Goal: Task Accomplishment & Management: Manage account settings

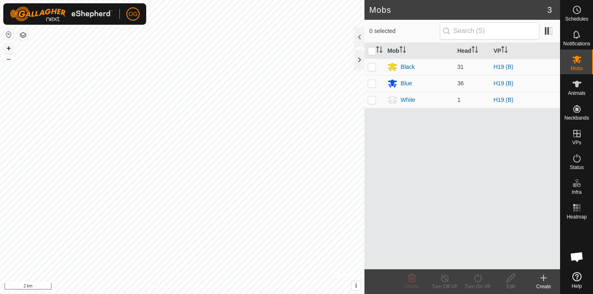
click at [6, 49] on button "+" at bounding box center [9, 48] width 10 height 10
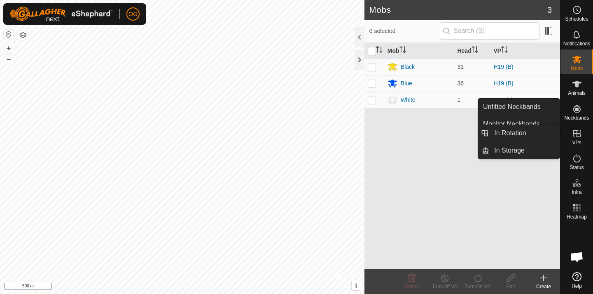
click at [576, 129] on icon at bounding box center [577, 134] width 10 height 10
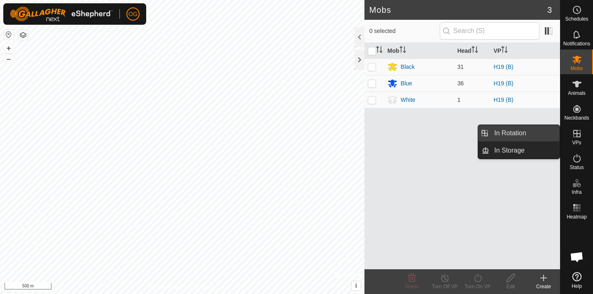
click at [524, 130] on link "In Rotation" at bounding box center [524, 133] width 70 height 16
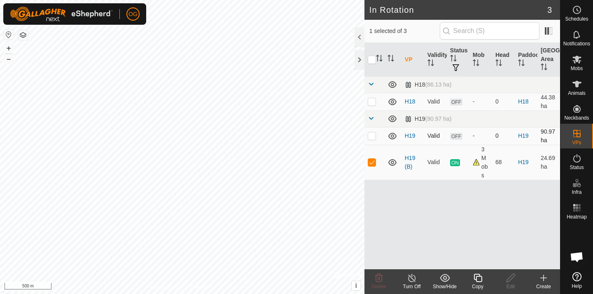
checkbox input "true"
click at [412, 282] on icon at bounding box center [412, 278] width 10 height 10
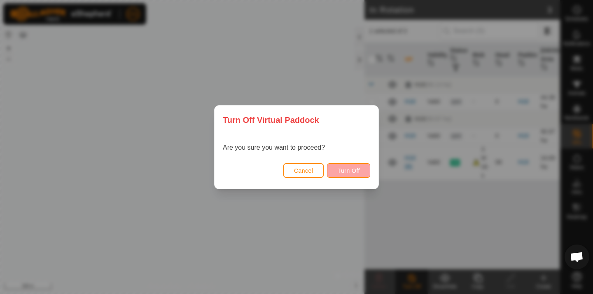
click at [344, 170] on span "Turn Off" at bounding box center [348, 170] width 23 height 7
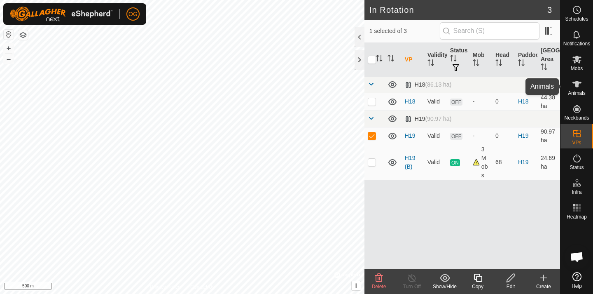
click at [580, 91] on span "Animals" at bounding box center [577, 93] width 18 height 5
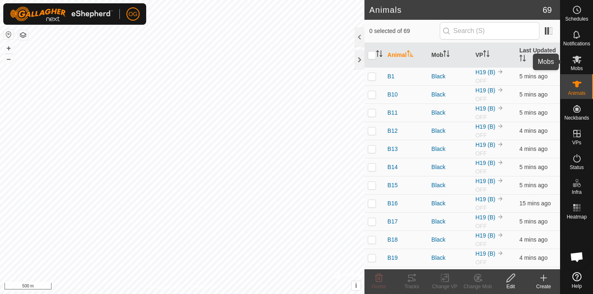
click at [579, 62] on icon at bounding box center [577, 60] width 9 height 8
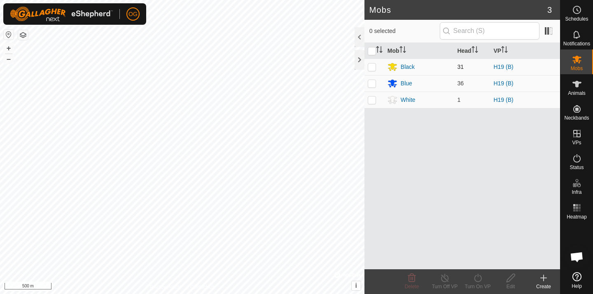
click at [372, 70] on td at bounding box center [375, 67] width 20 height 16
checkbox input "true"
click at [372, 84] on p-checkbox at bounding box center [372, 83] width 8 height 7
checkbox input "true"
click at [574, 84] on icon at bounding box center [577, 84] width 10 height 10
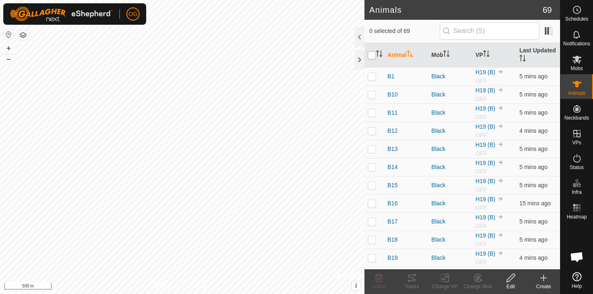
click at [372, 56] on input "checkbox" at bounding box center [372, 55] width 8 height 8
checkbox input "true"
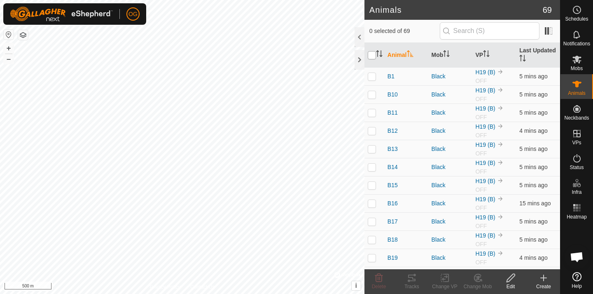
checkbox input "true"
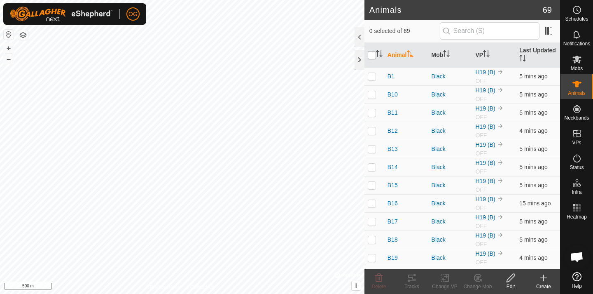
checkbox input "true"
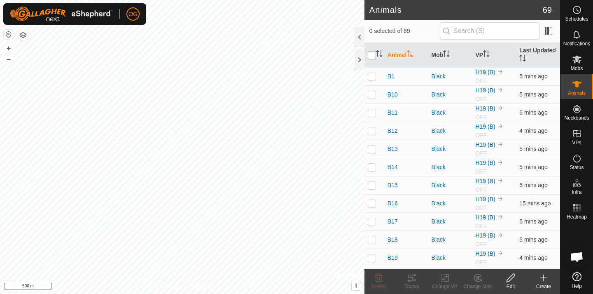
checkbox input "true"
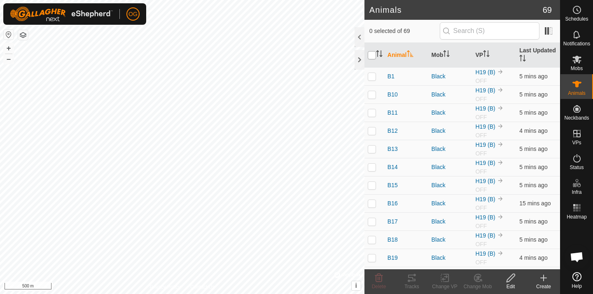
checkbox input "true"
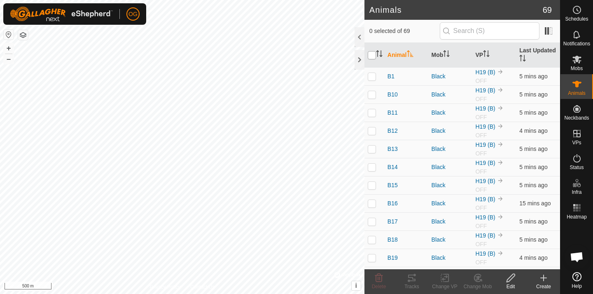
checkbox input "true"
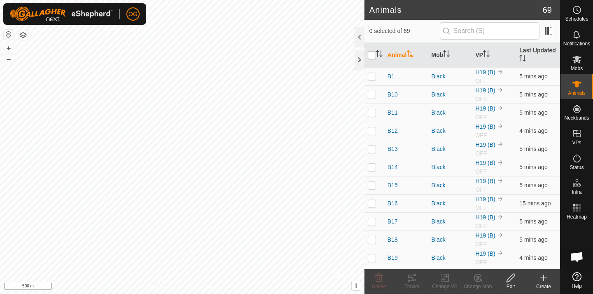
checkbox input "true"
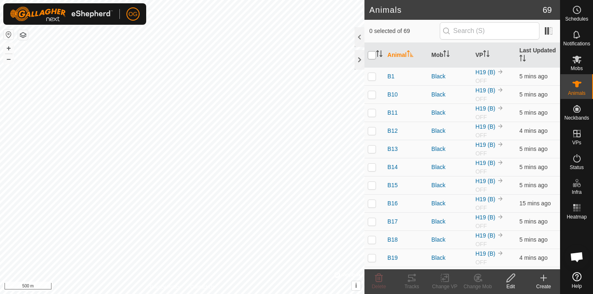
checkbox input "true"
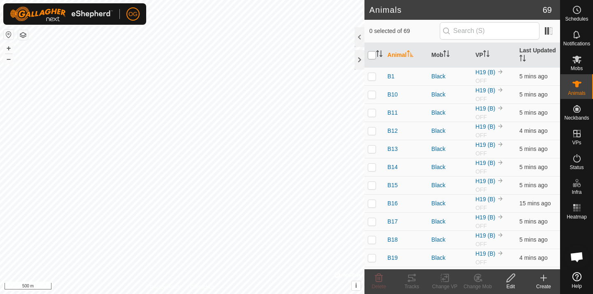
checkbox input "true"
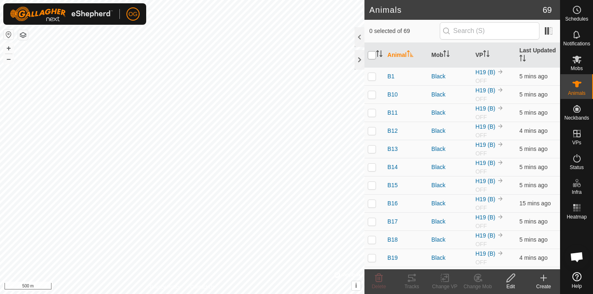
checkbox input "true"
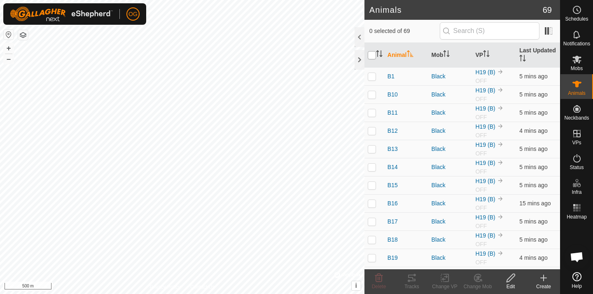
checkbox input "true"
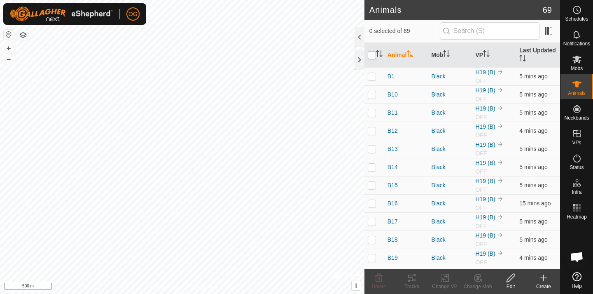
checkbox input "true"
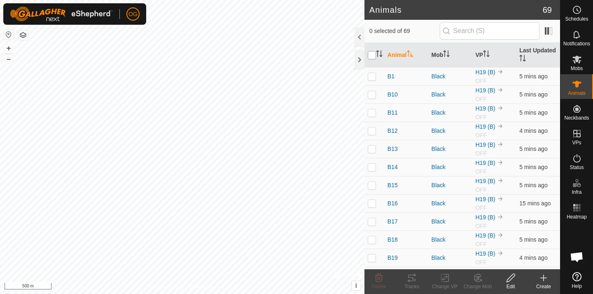
checkbox input "true"
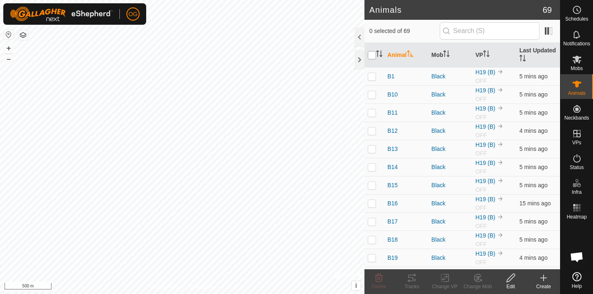
checkbox input "true"
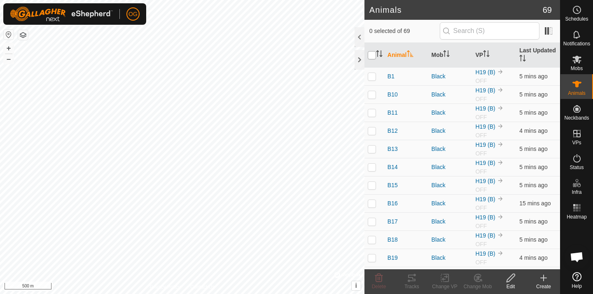
checkbox input "true"
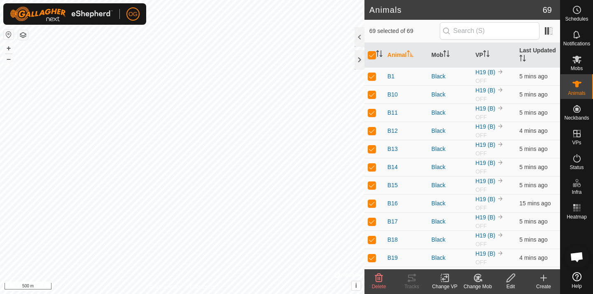
click at [445, 284] on div "Change VP" at bounding box center [444, 286] width 33 height 7
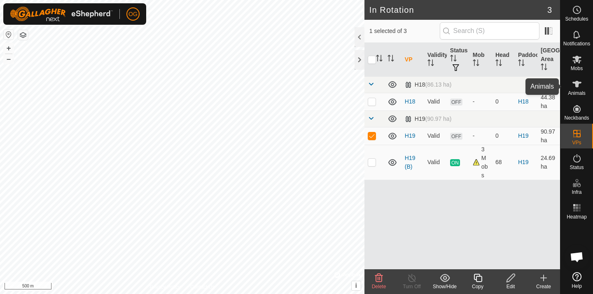
click at [576, 82] on icon at bounding box center [577, 84] width 9 height 7
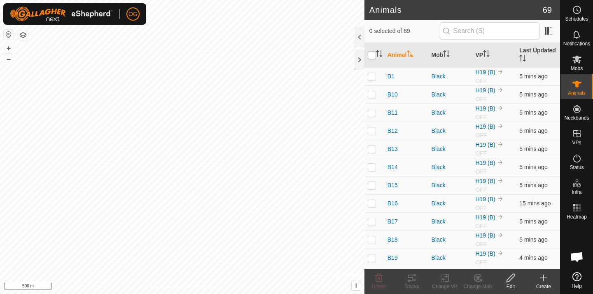
click at [372, 54] on input "checkbox" at bounding box center [372, 55] width 8 height 8
checkbox input "true"
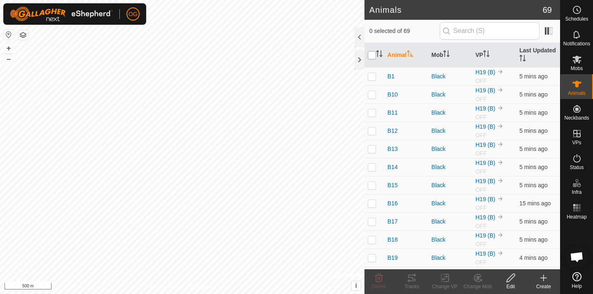
checkbox input "true"
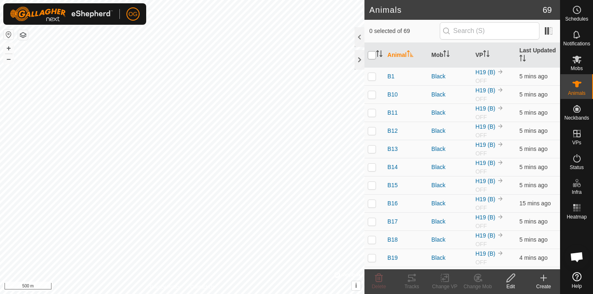
checkbox input "true"
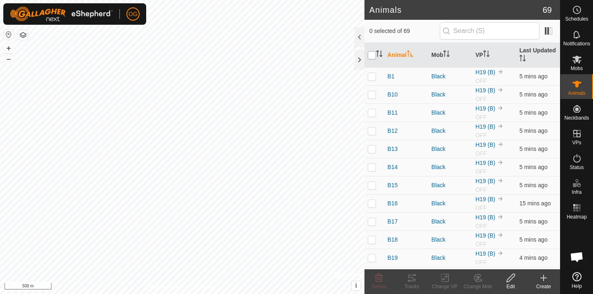
checkbox input "true"
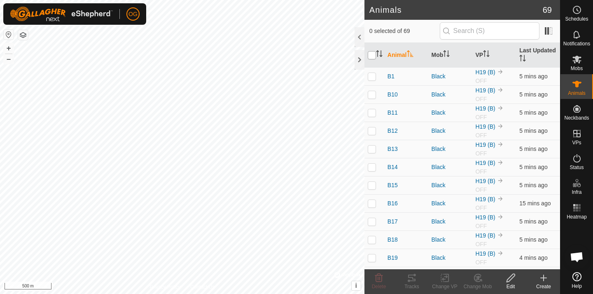
checkbox input "true"
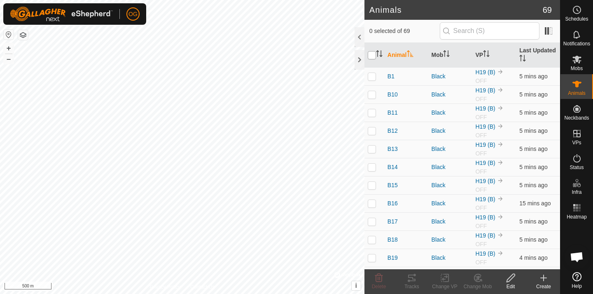
checkbox input "true"
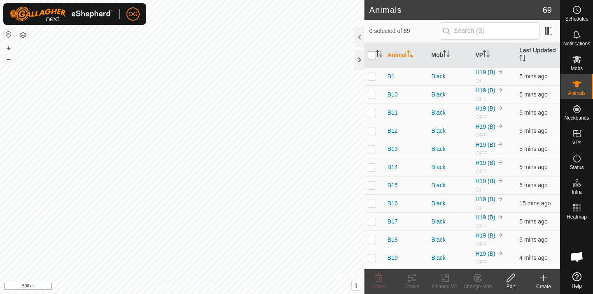
checkbox input "true"
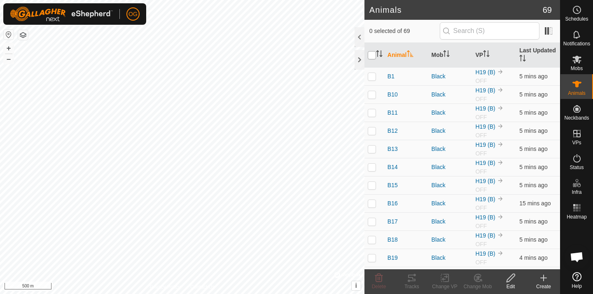
checkbox input "true"
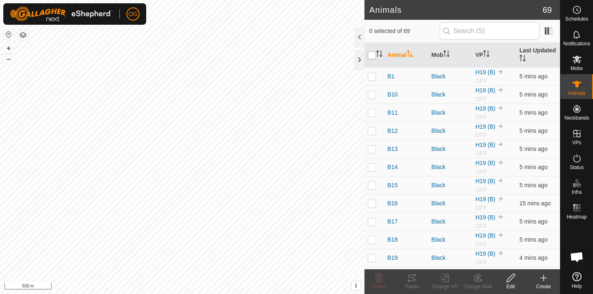
checkbox input "true"
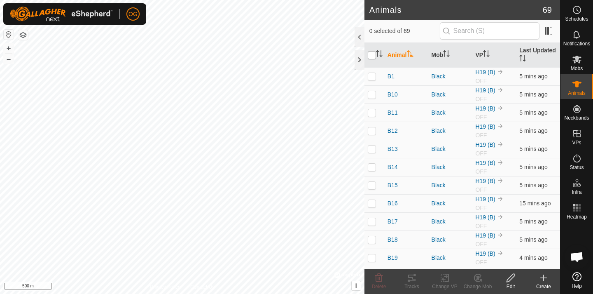
checkbox input "true"
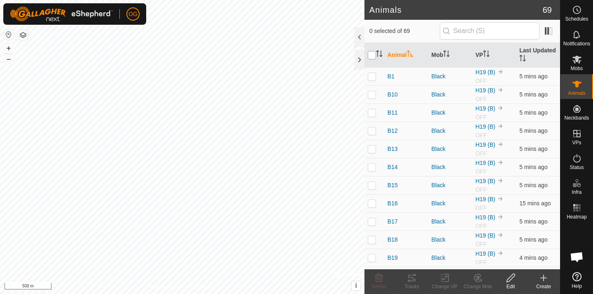
checkbox input "true"
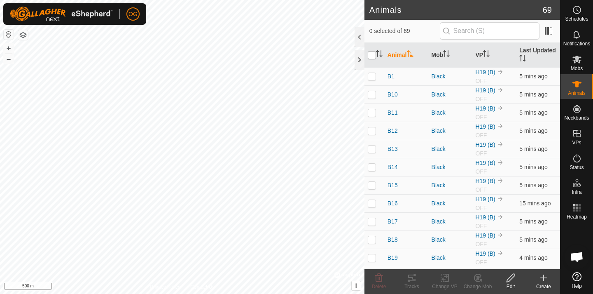
checkbox input "true"
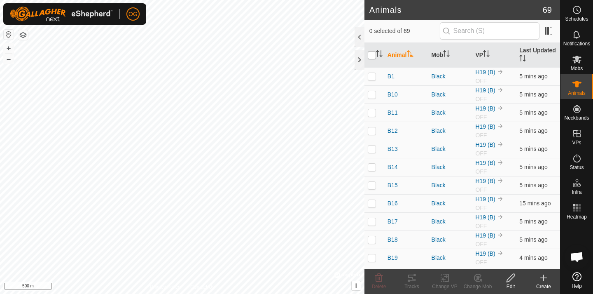
checkbox input "true"
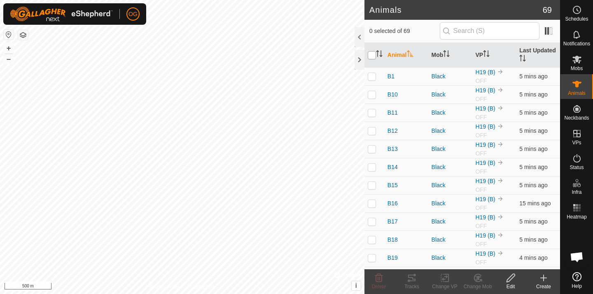
checkbox input "true"
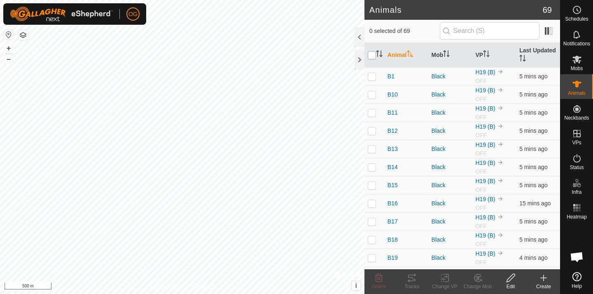
checkbox input "true"
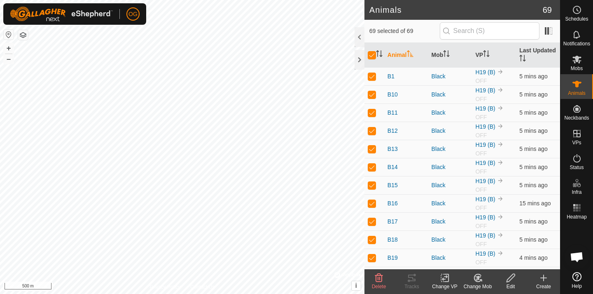
click at [443, 276] on icon at bounding box center [445, 278] width 10 height 10
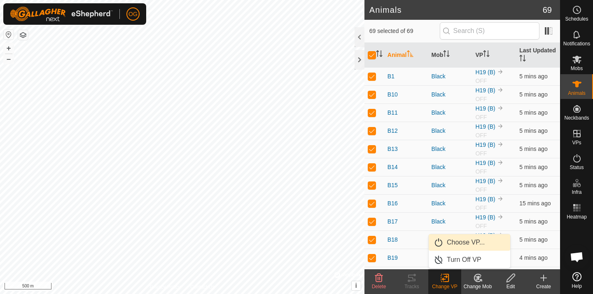
click at [447, 246] on link "Choose VP..." at bounding box center [470, 242] width 82 height 16
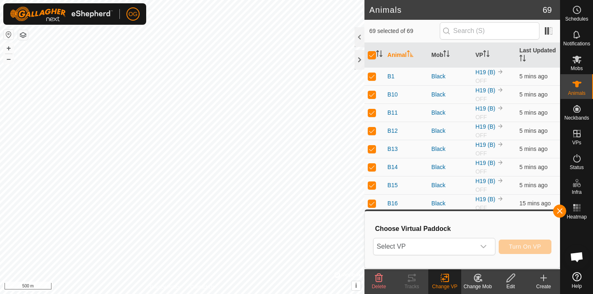
click at [447, 246] on span "Select VP" at bounding box center [425, 246] width 102 height 16
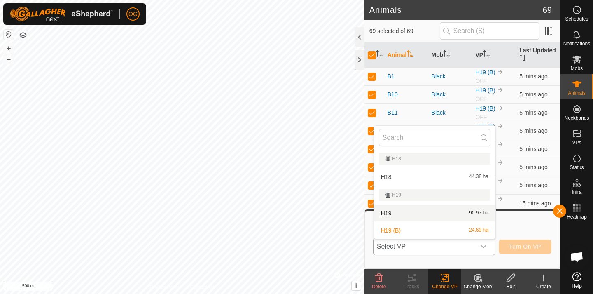
click at [448, 213] on li "H19 90.97 ha" at bounding box center [435, 213] width 122 height 16
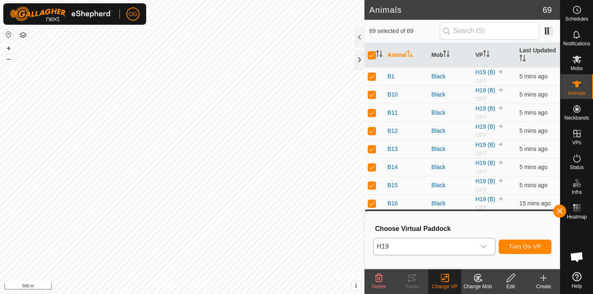
click at [516, 249] on span "Turn On VP" at bounding box center [525, 246] width 32 height 7
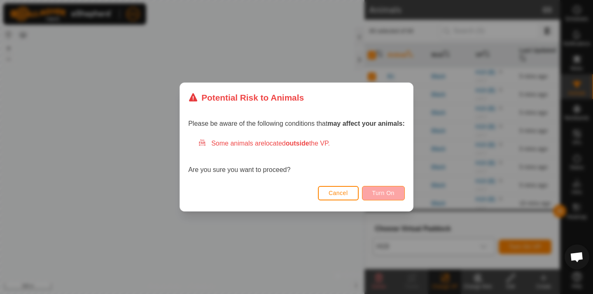
click at [391, 197] on button "Turn On" at bounding box center [383, 193] width 43 height 14
